Goal: Find specific page/section: Find specific page/section

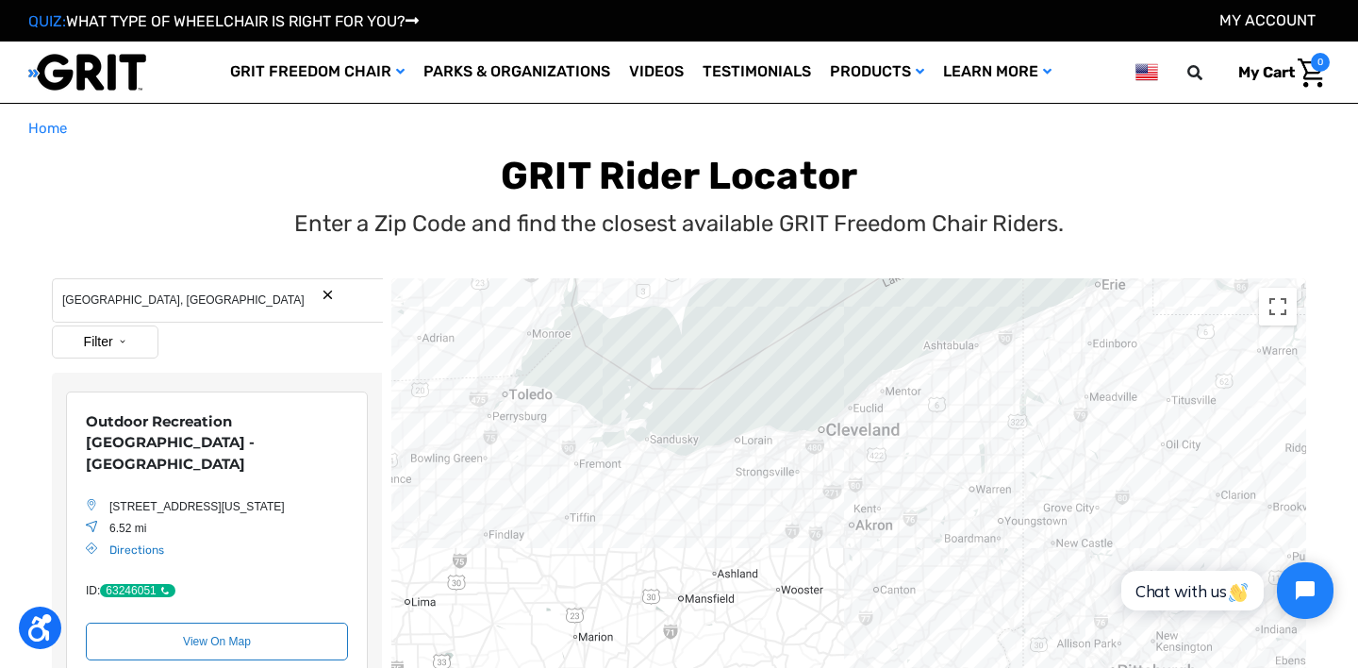
scroll to position [3, 0]
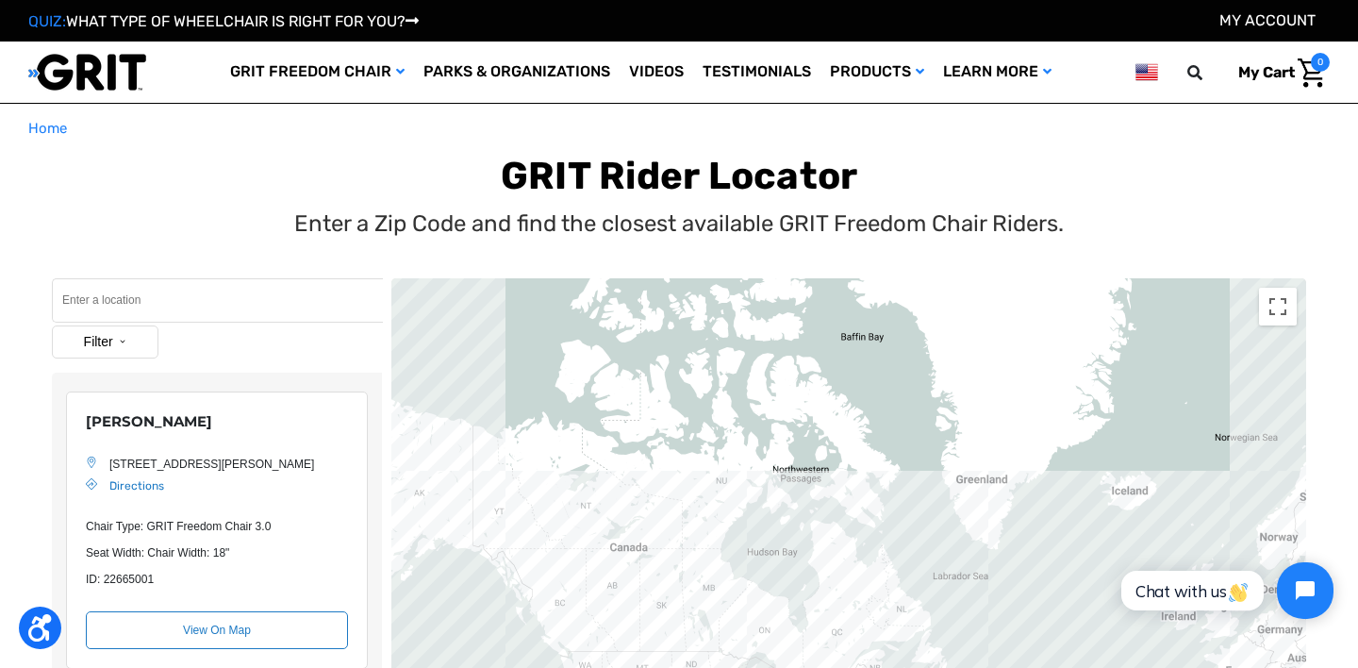
click at [182, 307] on input "Search" at bounding box center [217, 300] width 331 height 44
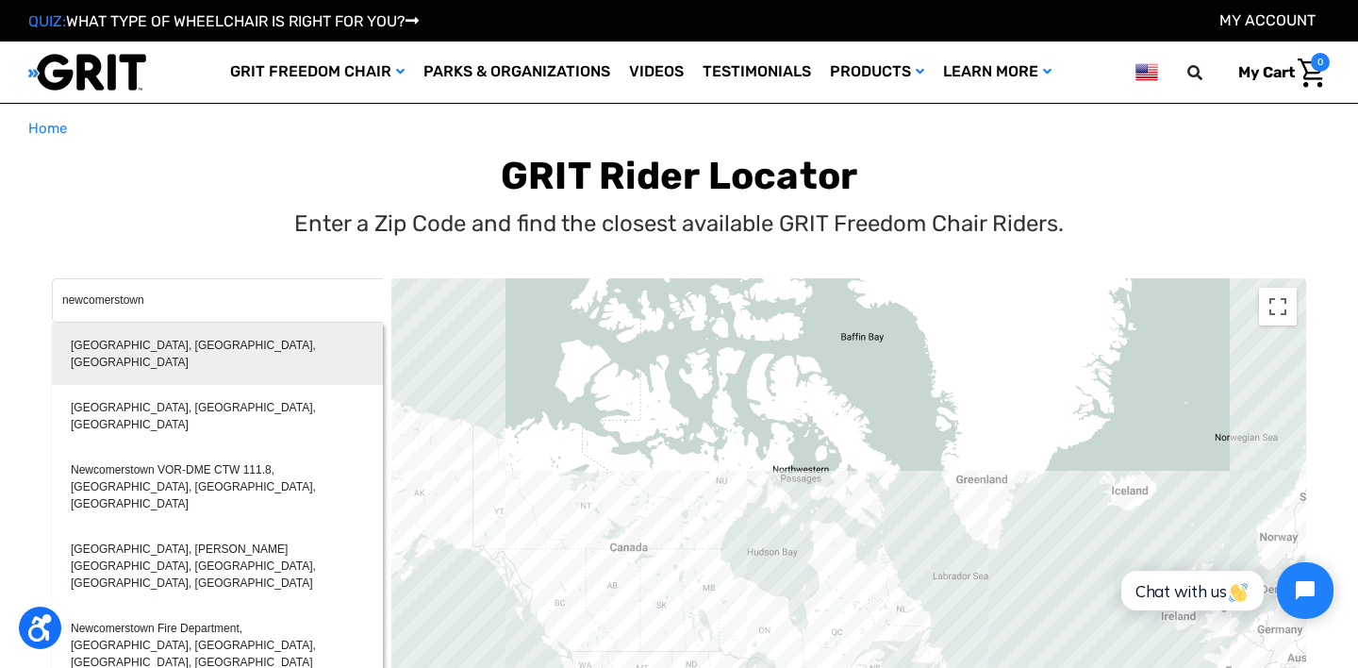
type input "[GEOGRAPHIC_DATA], [GEOGRAPHIC_DATA], [GEOGRAPHIC_DATA]"
click at [182, 348] on div "[GEOGRAPHIC_DATA], [GEOGRAPHIC_DATA], [GEOGRAPHIC_DATA]" at bounding box center [217, 354] width 331 height 62
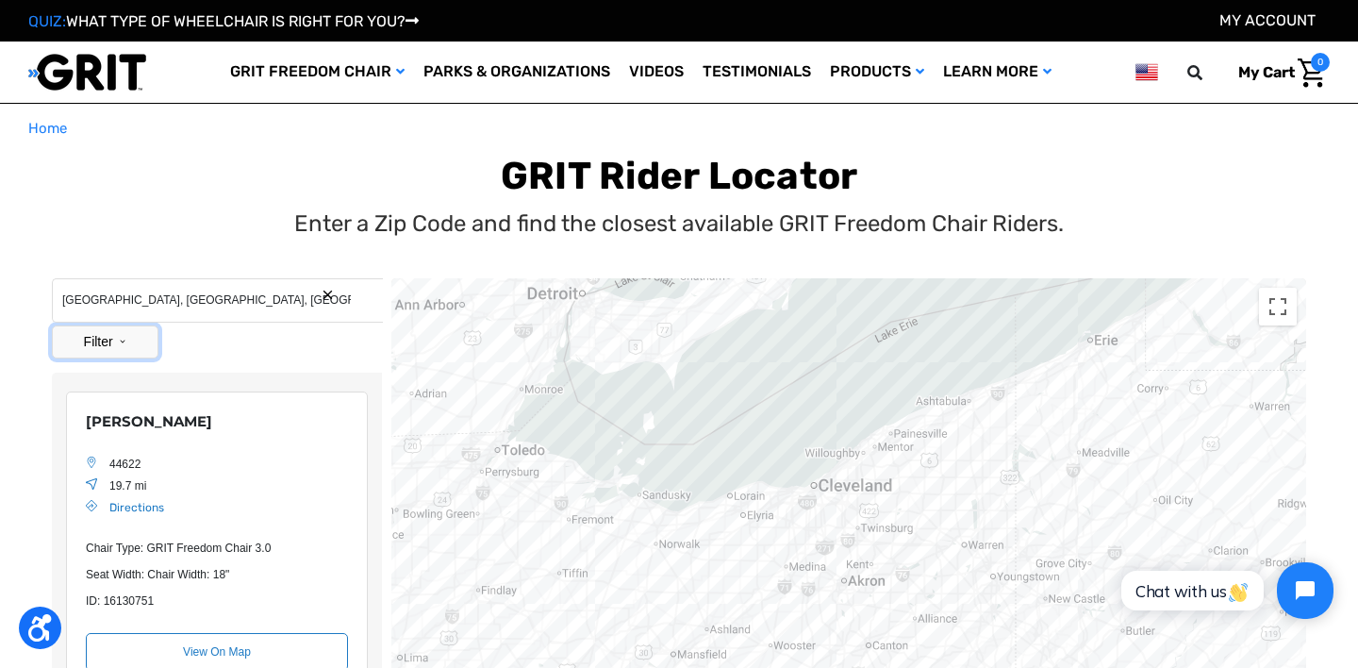
click at [115, 349] on button "Filter" at bounding box center [105, 341] width 107 height 33
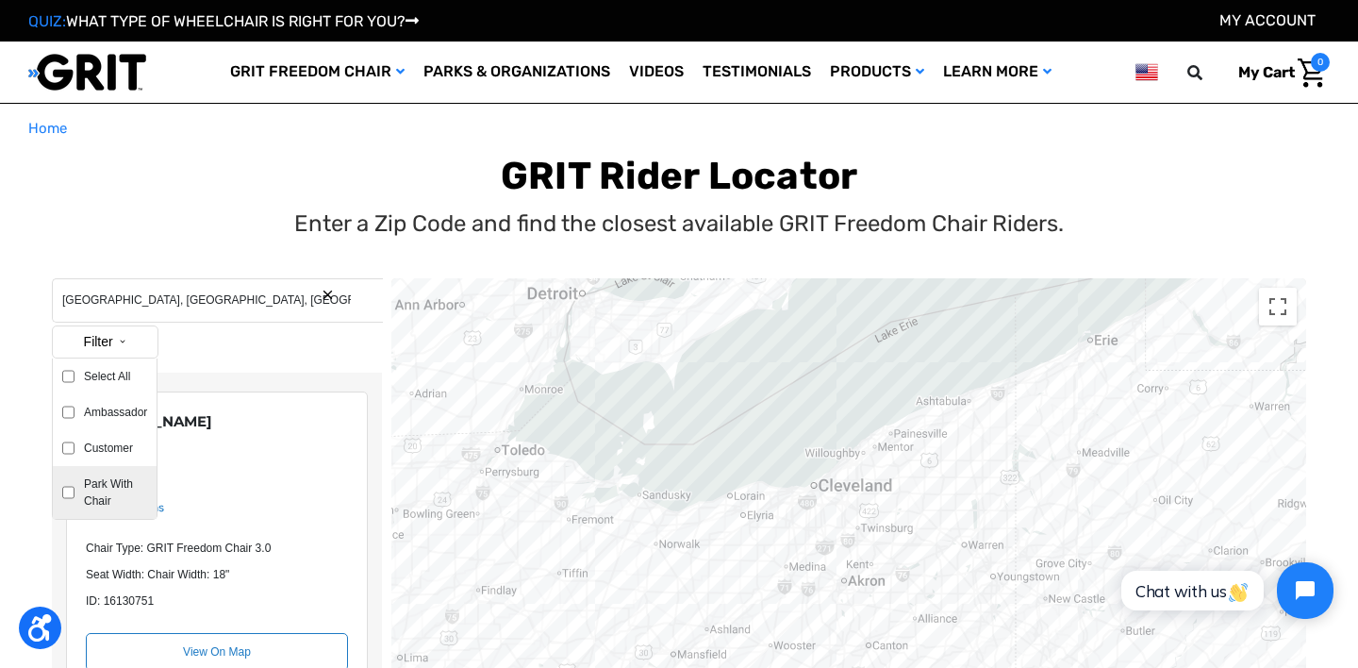
click at [101, 484] on label "Park With Chair" at bounding box center [111, 492] width 73 height 34
click at [75, 484] on input "Park With Chair" at bounding box center [68, 492] width 12 height 34
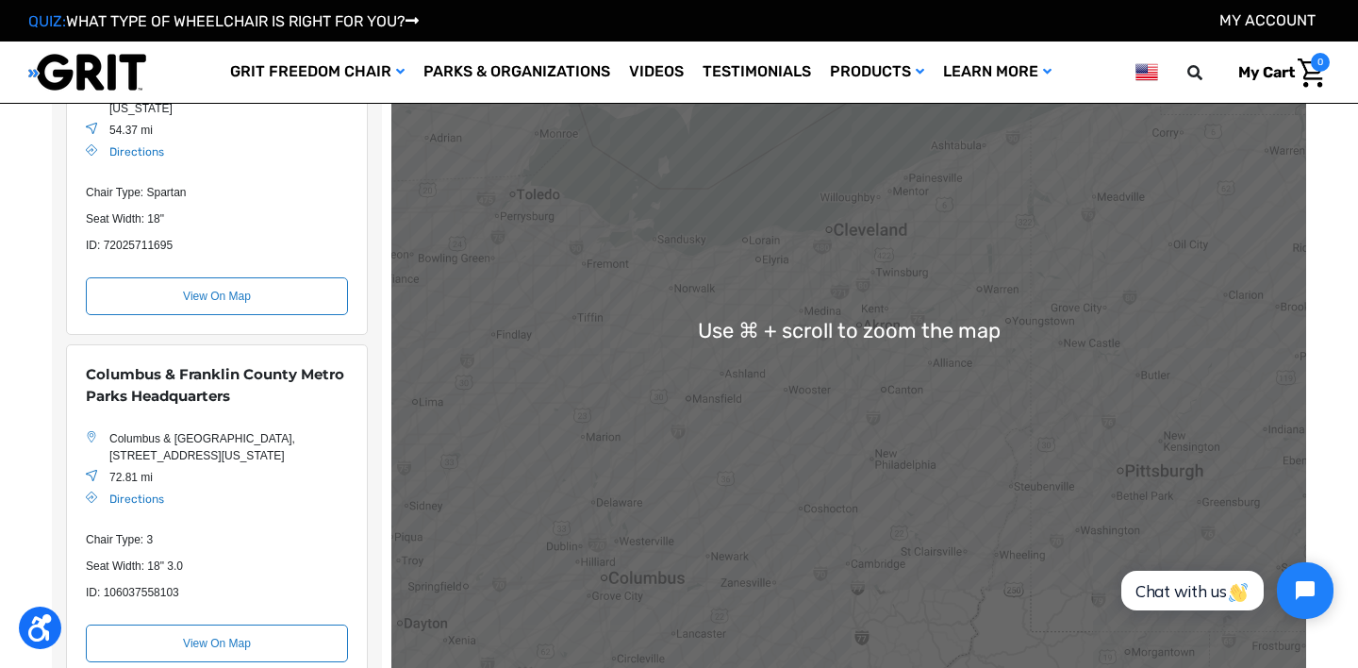
scroll to position [272, 0]
